Goal: Transaction & Acquisition: Purchase product/service

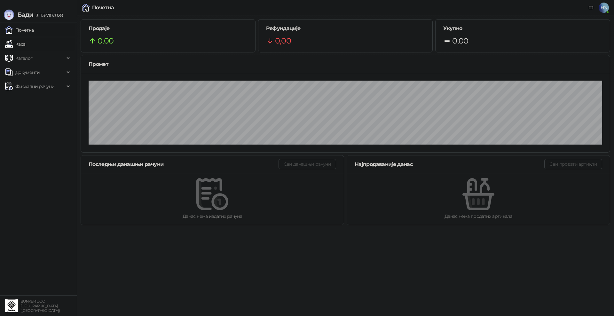
click at [25, 46] on link "Каса" at bounding box center [15, 44] width 20 height 13
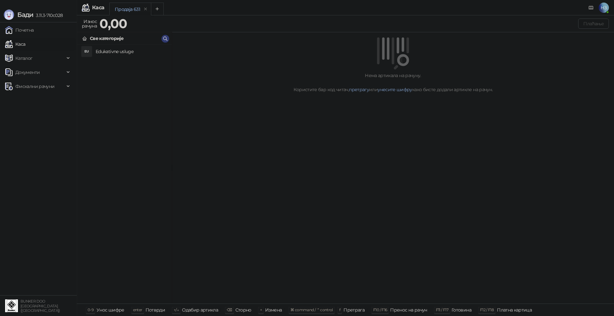
click at [115, 49] on h4 "Edukativne usluge" at bounding box center [131, 51] width 71 height 10
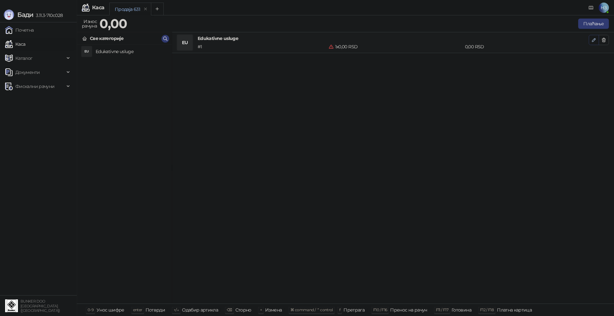
click at [593, 38] on icon "button" at bounding box center [593, 39] width 5 height 5
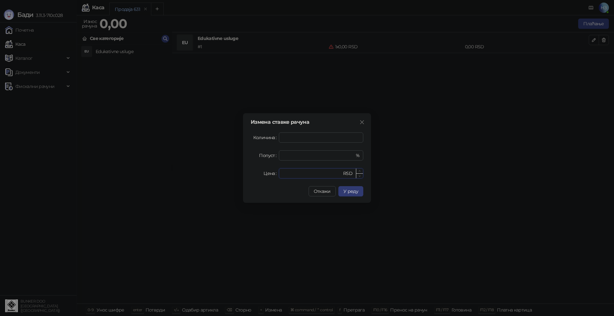
click at [298, 174] on input "*" at bounding box center [312, 174] width 59 height 10
drag, startPoint x: 298, startPoint y: 174, endPoint x: 274, endPoint y: 173, distance: 24.3
click at [274, 173] on div "Цена * RSD" at bounding box center [307, 173] width 113 height 10
type input "****"
click at [359, 191] on button "У реду" at bounding box center [350, 191] width 25 height 10
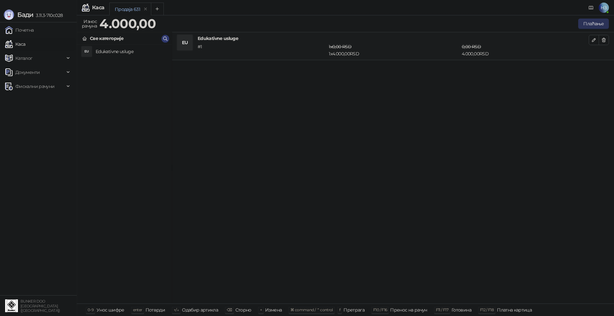
click at [595, 25] on button "Плаћање" at bounding box center [593, 24] width 31 height 10
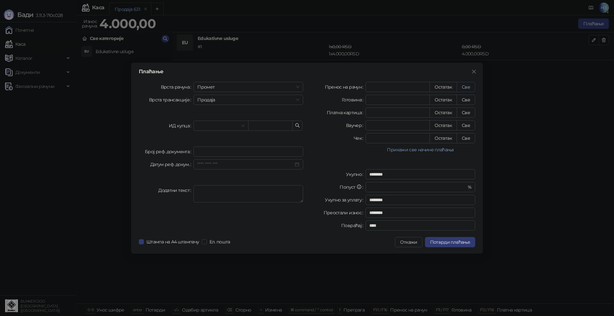
click at [470, 85] on button "Све" at bounding box center [466, 87] width 19 height 10
type input "****"
click at [447, 242] on span "Потврди плаћање" at bounding box center [450, 242] width 40 height 6
